Goal: Information Seeking & Learning: Learn about a topic

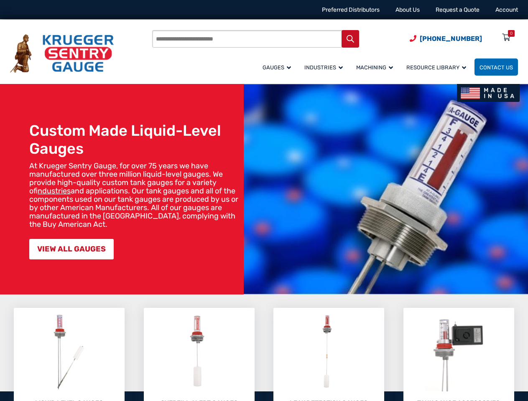
click at [264, 201] on img at bounding box center [386, 189] width 284 height 211
click at [284, 41] on input "Products search" at bounding box center [255, 39] width 207 height 18
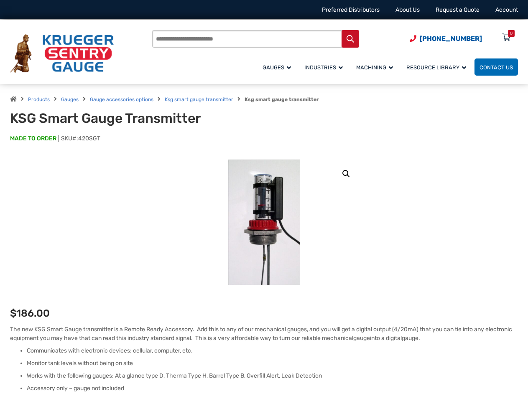
click at [284, 41] on input "Products search" at bounding box center [255, 39] width 207 height 18
click at [346, 174] on link "🔍" at bounding box center [345, 173] width 15 height 15
click at [284, 41] on input "Products search" at bounding box center [255, 39] width 207 height 18
click at [346, 174] on link "🔍" at bounding box center [345, 173] width 15 height 15
